Goal: Information Seeking & Learning: Learn about a topic

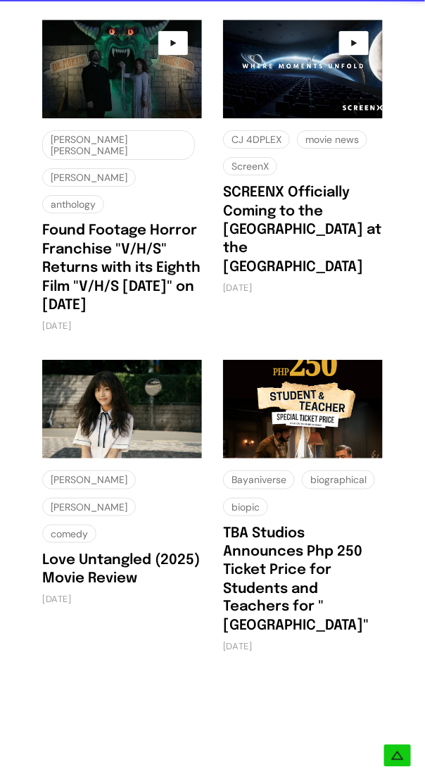
scroll to position [4080, 0]
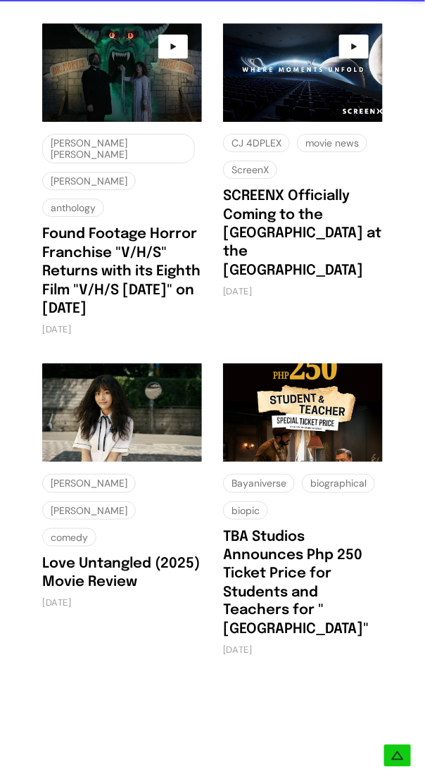
click at [306, 363] on img at bounding box center [303, 412] width 160 height 99
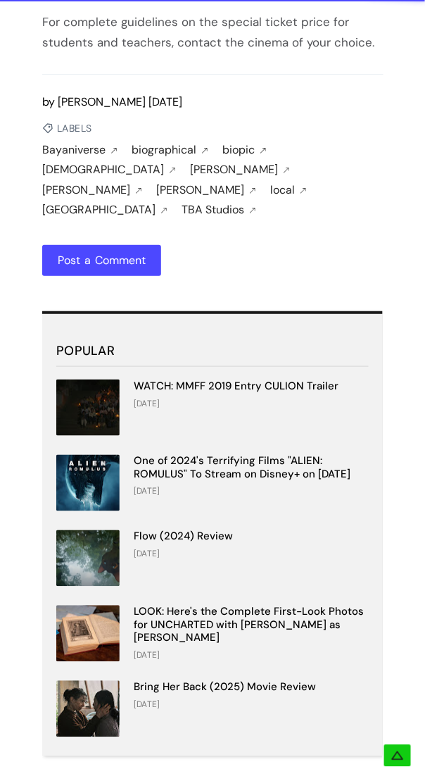
scroll to position [1891, 0]
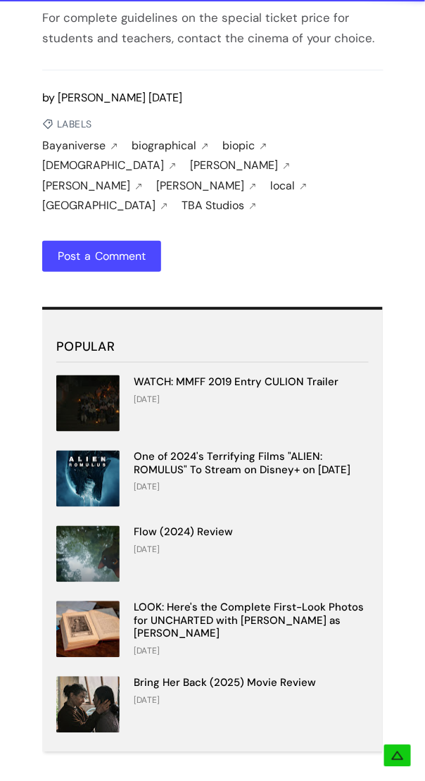
click at [77, 677] on img at bounding box center [87, 705] width 63 height 56
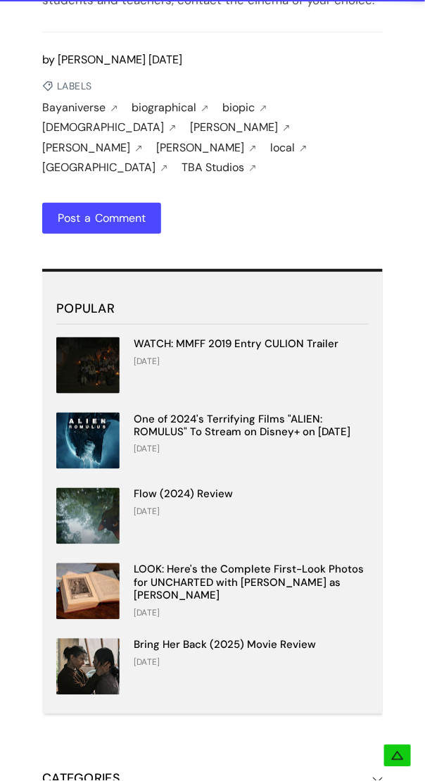
scroll to position [1957, 0]
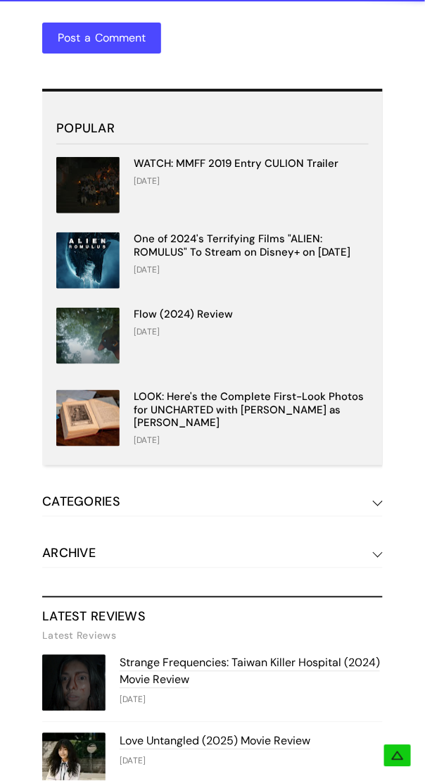
scroll to position [3035, 0]
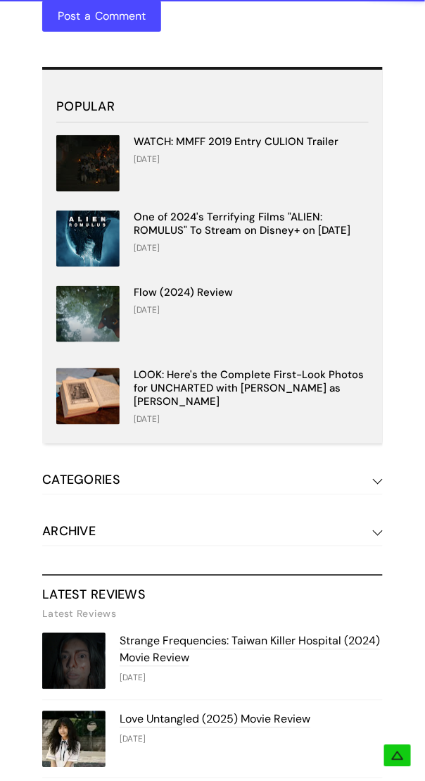
click at [75, 711] on img at bounding box center [73, 739] width 63 height 56
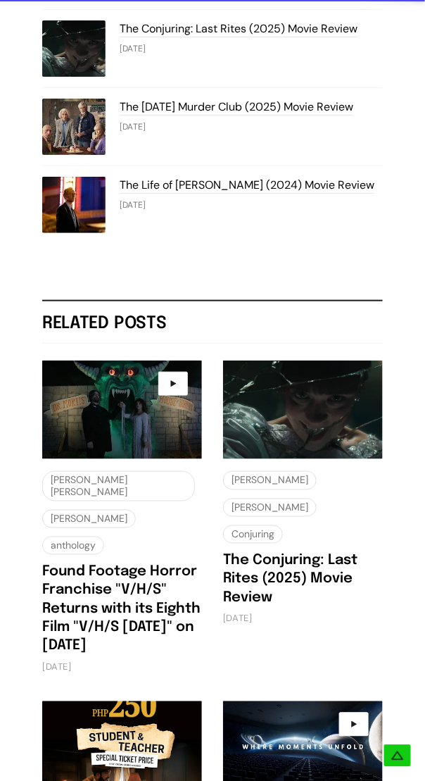
scroll to position [4222, 0]
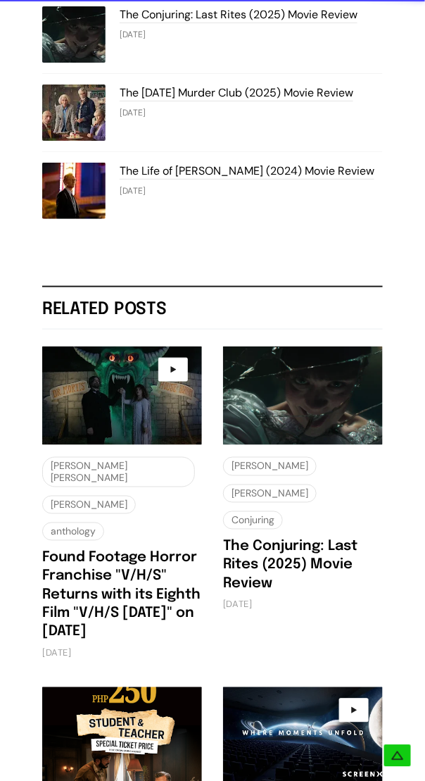
click at [115, 687] on img at bounding box center [122, 736] width 160 height 99
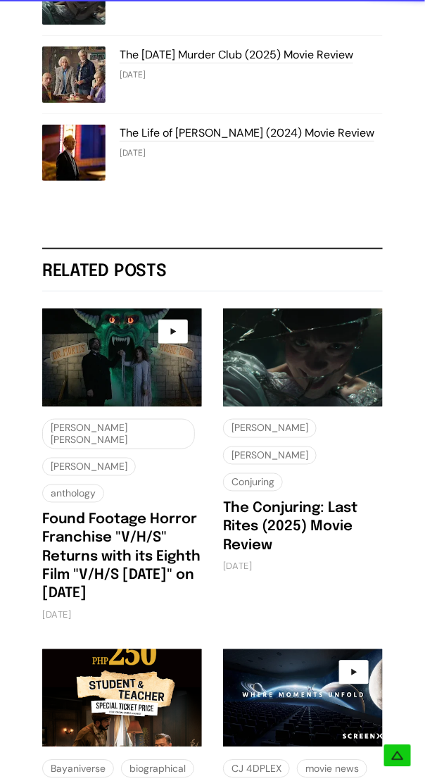
scroll to position [4288, 0]
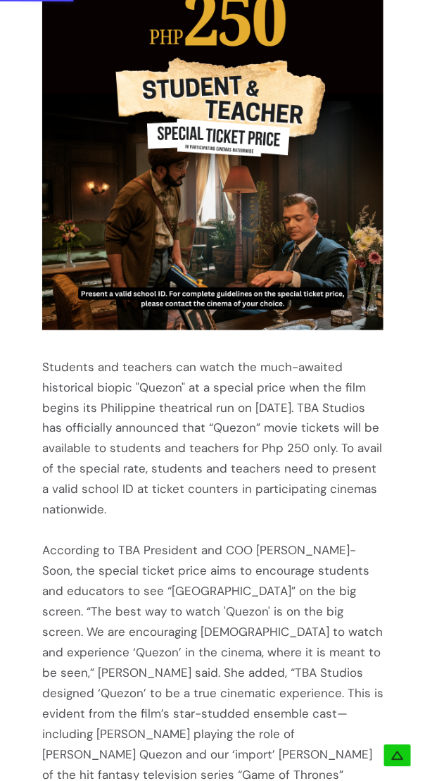
scroll to position [730, 0]
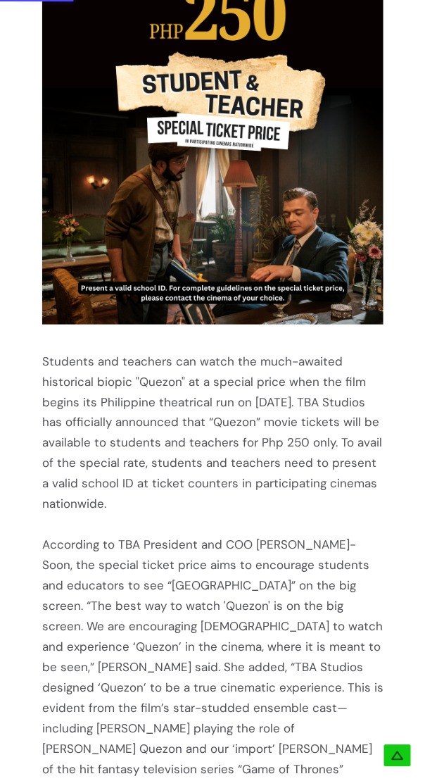
click at [160, 155] on img at bounding box center [213, 111] width 342 height 427
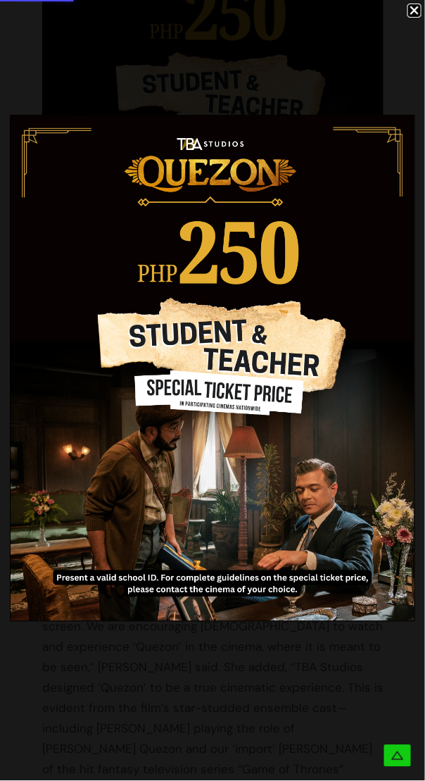
click at [331, 434] on img at bounding box center [213, 368] width 404 height 506
